Goal: Transaction & Acquisition: Purchase product/service

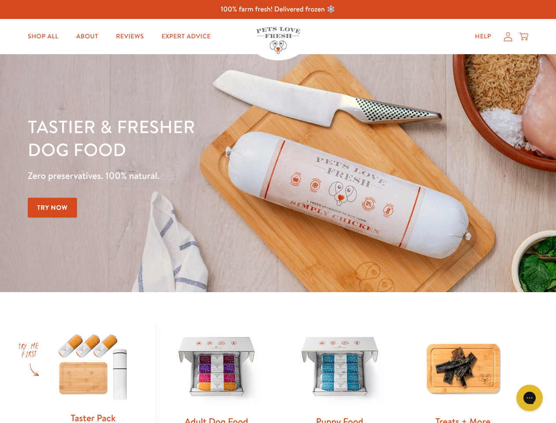
click at [278, 211] on div "Tastier & fresher dog food Zero preservatives. 100% natural. Try Now" at bounding box center [195, 173] width 334 height 116
click at [530, 398] on icon "Gorgias live chat" at bounding box center [529, 397] width 8 height 8
